Goal: Task Accomplishment & Management: Manage account settings

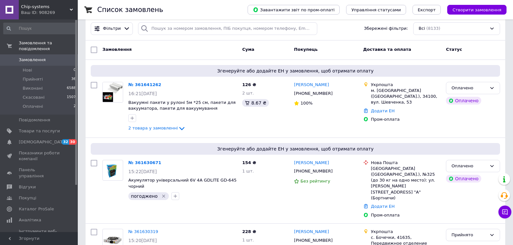
scroll to position [43, 0]
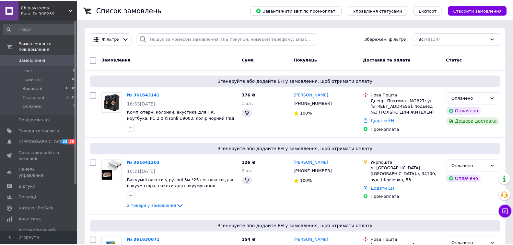
scroll to position [76, 0]
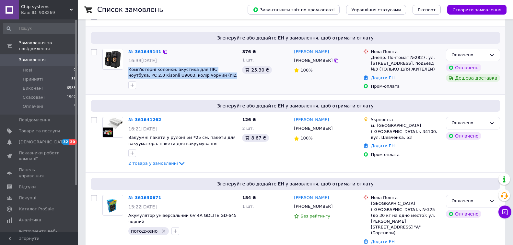
drag, startPoint x: 161, startPoint y: 71, endPoint x: 209, endPoint y: 78, distance: 49.1
click at [209, 78] on div "№ 361643141 16:33[DATE] Комп'ютерні колонки, акустика для ПК, ноутбука, PC 2.0 …" at bounding box center [183, 68] width 114 height 45
copy span "Комп'ютерні колонки, акустика для ПК, ноутбука, PC 2.0 Kisonli U9003, колір чор…"
click at [244, 87] on div "376 ₴ 1 шт. 25.30 ₴" at bounding box center [265, 69] width 52 height 46
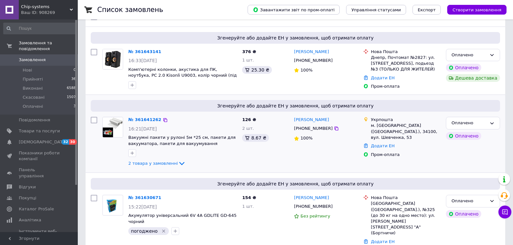
scroll to position [119, 0]
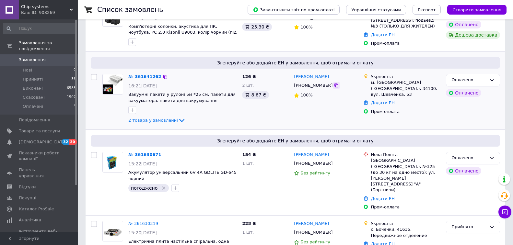
click at [334, 87] on icon at bounding box center [336, 85] width 5 height 5
click at [163, 75] on icon at bounding box center [165, 76] width 5 height 5
click at [131, 109] on icon "button" at bounding box center [132, 110] width 5 height 5
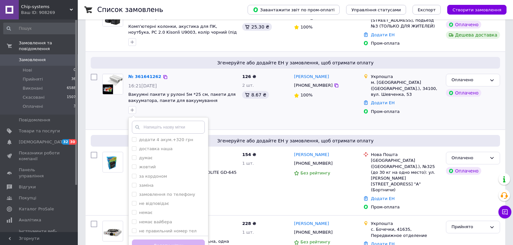
scroll to position [194, 0]
click at [164, 233] on label "повідомлено [PERSON_NAME]" at bounding box center [171, 235] width 64 height 5
checkbox input "true"
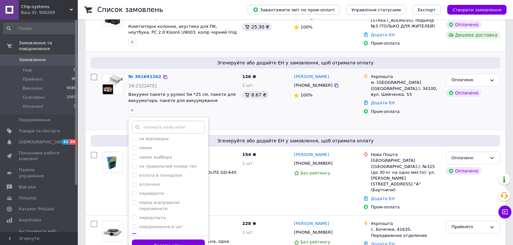
scroll to position [237, 0]
click at [191, 241] on button "Додати мітку" at bounding box center [168, 246] width 73 height 13
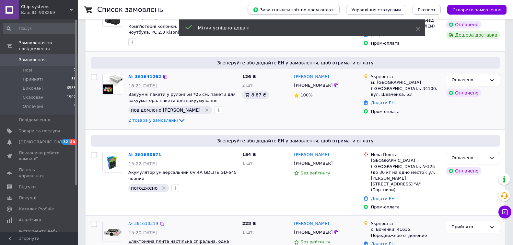
scroll to position [33, 0]
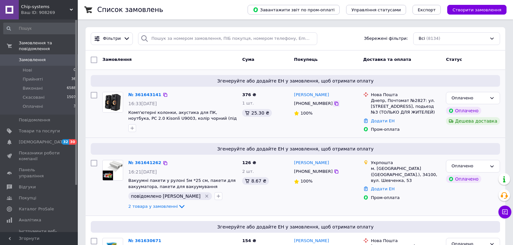
click at [334, 104] on icon at bounding box center [336, 103] width 5 height 5
drag, startPoint x: 127, startPoint y: 109, endPoint x: 184, endPoint y: 130, distance: 60.5
click at [153, 119] on div "№ 361643141 16:33, 12.09.2025 Комп'ютерні колонки, акустика для ПК, ноутбука, P…" at bounding box center [183, 111] width 114 height 45
copy span "Комп'ютерні колонки, акустика для ПК, ноутбука, PC 2.0 Kisonli U9003"
click at [253, 130] on div "376 ₴ 1 шт. 25.30 ₴" at bounding box center [265, 112] width 52 height 46
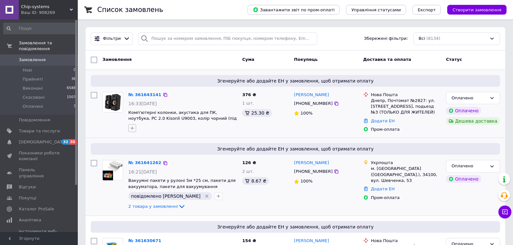
click at [132, 128] on icon "button" at bounding box center [133, 128] width 4 height 4
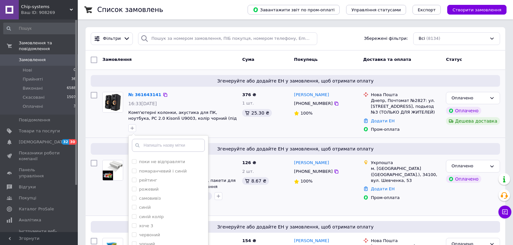
scroll to position [258, 0]
click at [163, 188] on label "повідомлено [PERSON_NAME]" at bounding box center [171, 190] width 64 height 5
checkbox input "true"
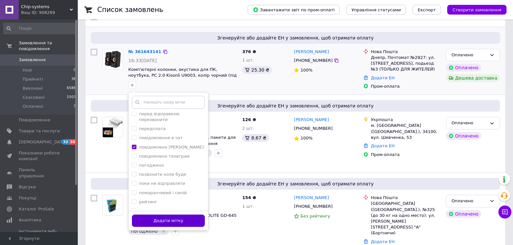
click at [183, 220] on button "Додати мітку" at bounding box center [168, 221] width 73 height 13
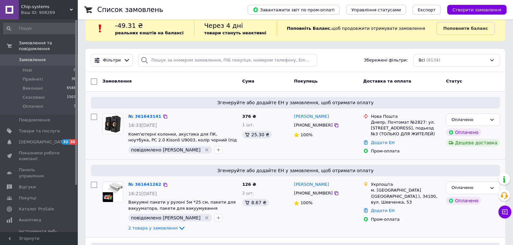
scroll to position [0, 0]
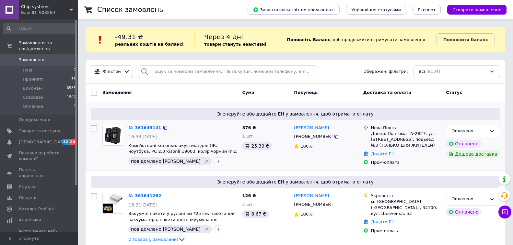
click at [39, 57] on span "Замовлення" at bounding box center [32, 60] width 27 height 6
click at [169, 71] on input "search" at bounding box center [227, 71] width 179 height 13
paste input "[PHONE_NUMBER]"
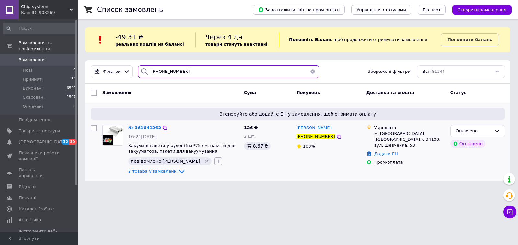
type input "[PHONE_NUMBER]"
click at [216, 162] on icon "button" at bounding box center [218, 161] width 5 height 5
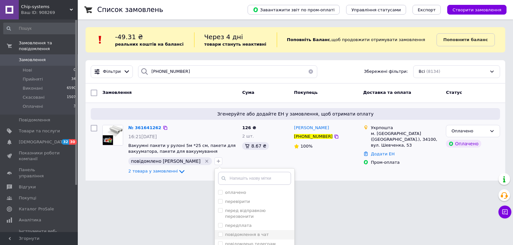
scroll to position [259, 0]
click at [225, 229] on label "погоджено" at bounding box center [237, 231] width 25 height 5
checkbox input "true"
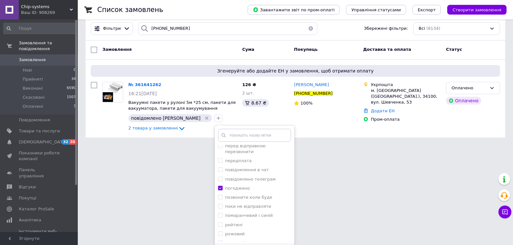
scroll to position [62, 0]
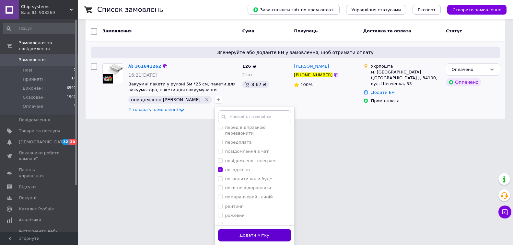
click at [257, 234] on button "Додати мітку" at bounding box center [254, 235] width 73 height 13
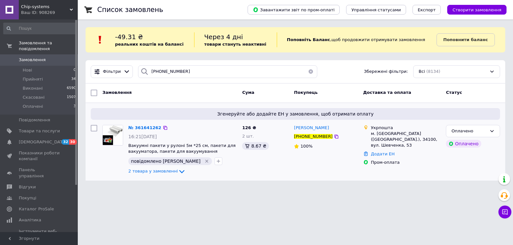
scroll to position [0, 0]
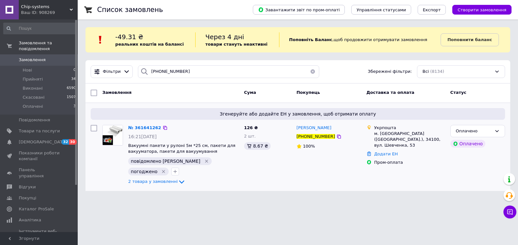
click at [310, 71] on button "button" at bounding box center [312, 71] width 13 height 13
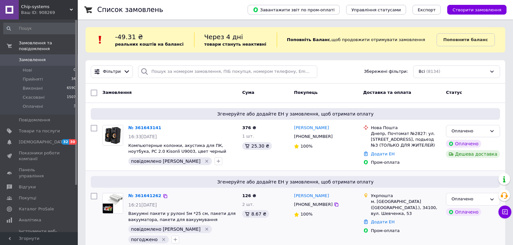
click at [36, 57] on span "Замовлення" at bounding box center [32, 60] width 27 height 6
